Goal: Navigation & Orientation: Find specific page/section

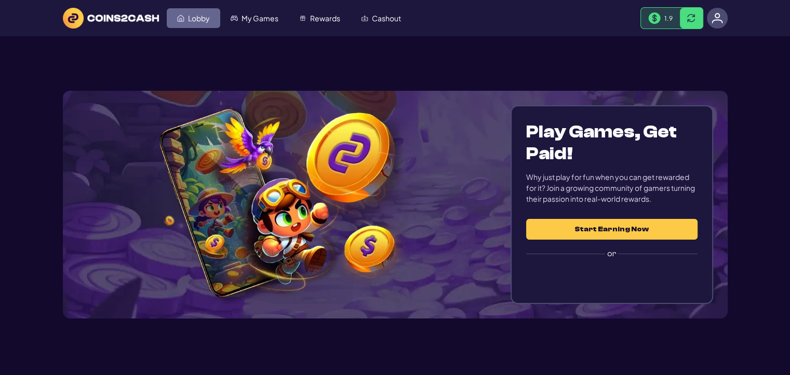
click at [195, 21] on span "Lobby" at bounding box center [199, 18] width 22 height 7
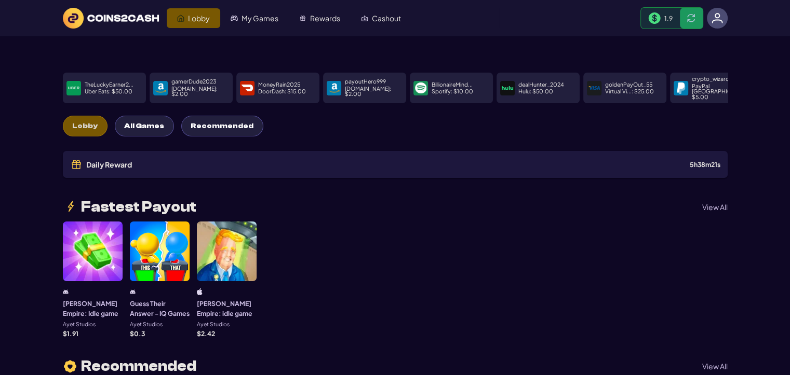
click at [717, 17] on img at bounding box center [716, 17] width 11 height 11
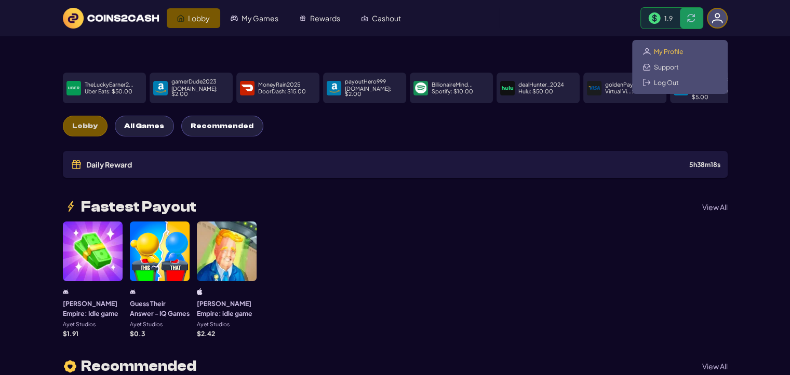
click at [665, 51] on span "My Profile" at bounding box center [669, 51] width 30 height 8
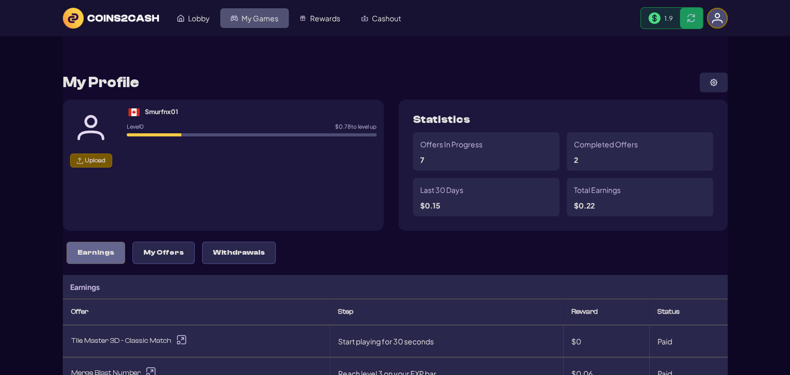
click at [266, 20] on span "My Games" at bounding box center [259, 18] width 37 height 7
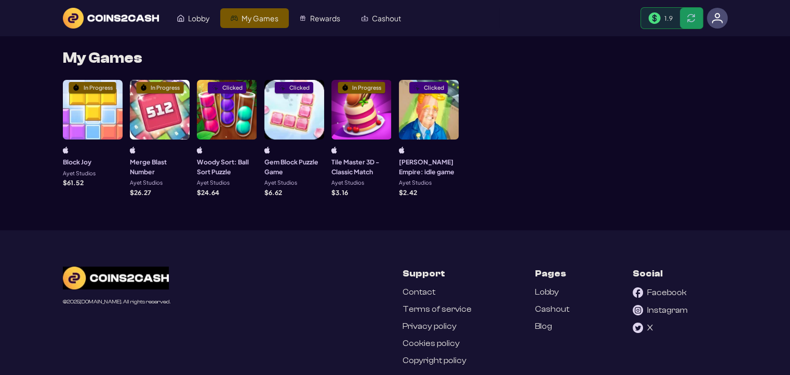
click at [364, 128] on div "In Progress" at bounding box center [361, 110] width 60 height 60
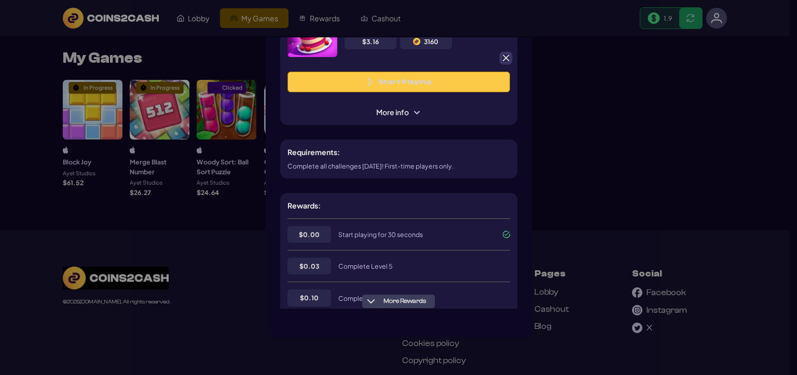
scroll to position [104, 0]
